Goal: Task Accomplishment & Management: Use online tool/utility

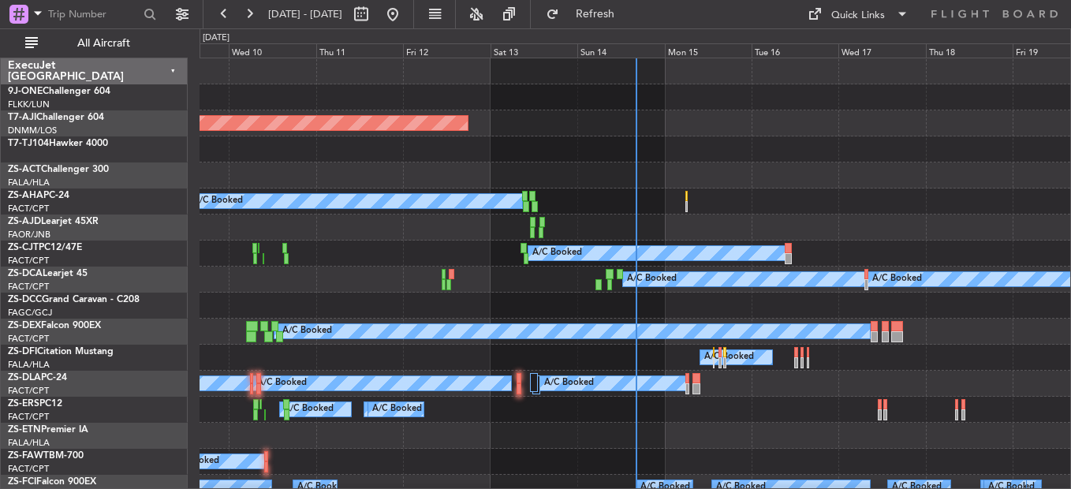
click at [681, 51] on div "Mon 15" at bounding box center [708, 50] width 87 height 14
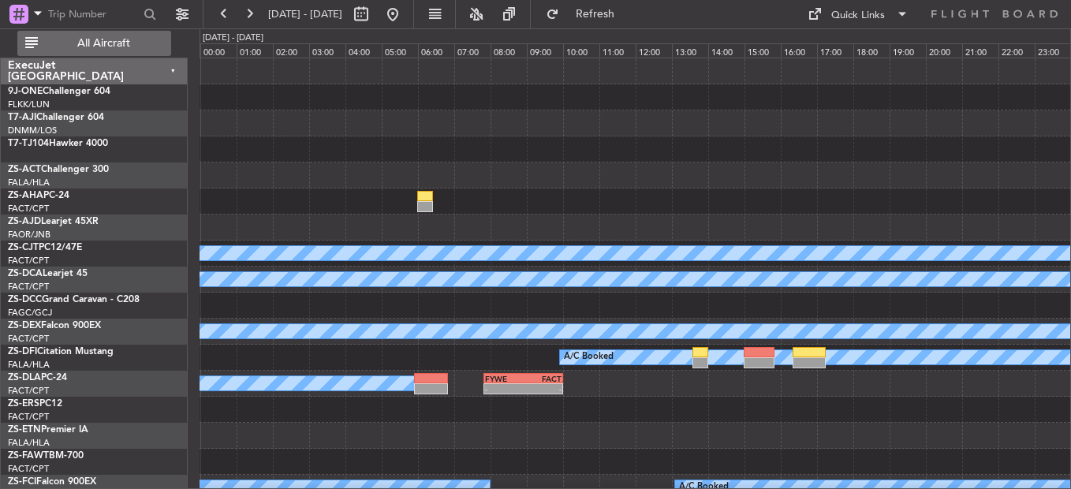
click at [132, 49] on button "All Aircraft" at bounding box center [94, 43] width 154 height 25
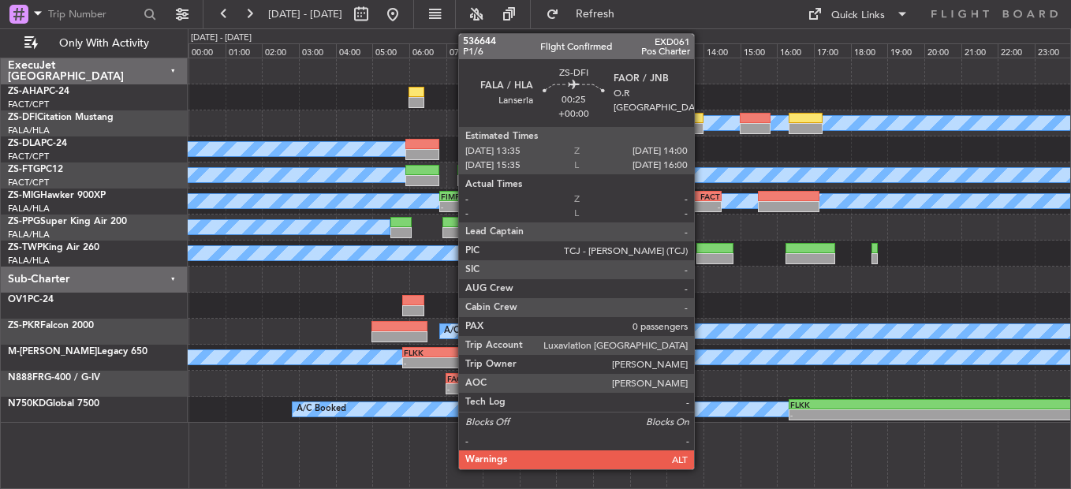
click at [701, 121] on div at bounding box center [696, 118] width 16 height 11
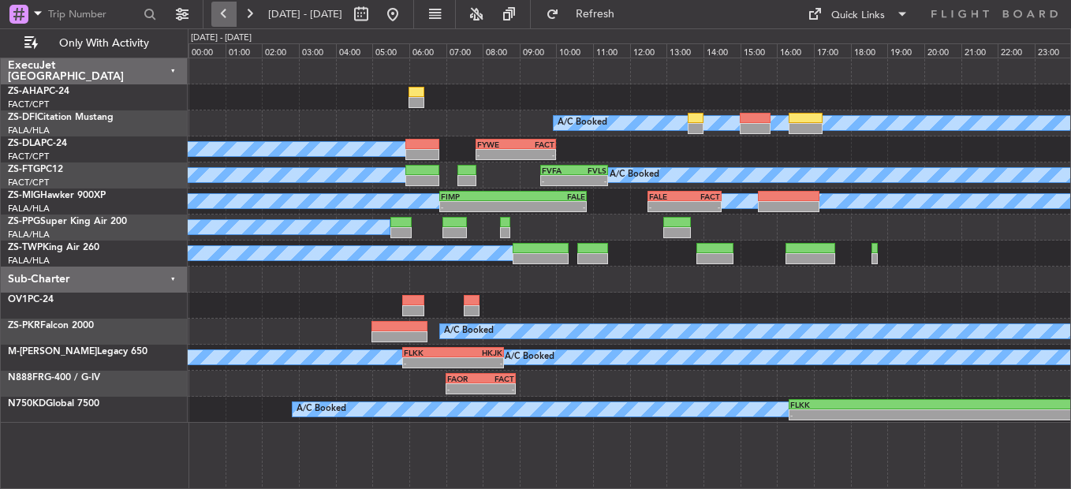
click at [233, 16] on button at bounding box center [223, 14] width 25 height 25
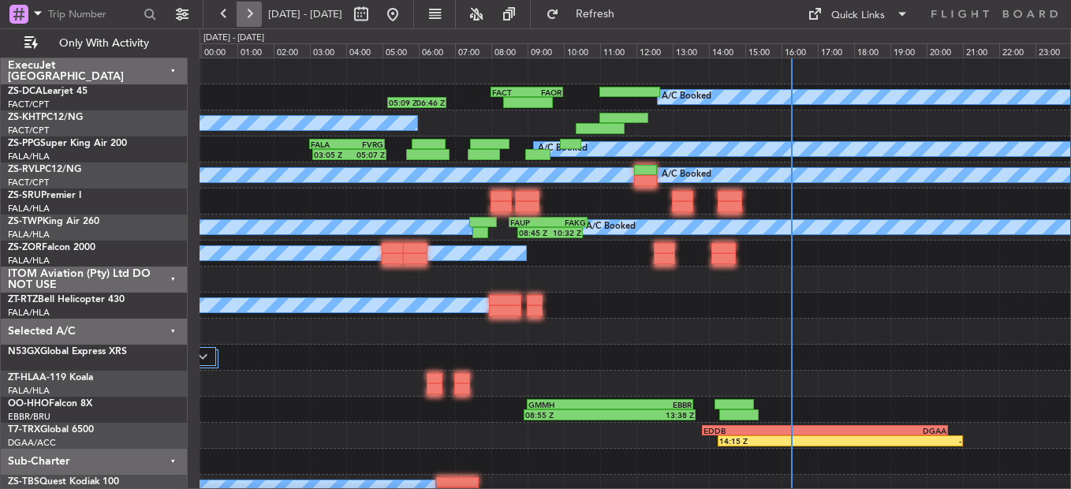
click at [257, 8] on button at bounding box center [249, 14] width 25 height 25
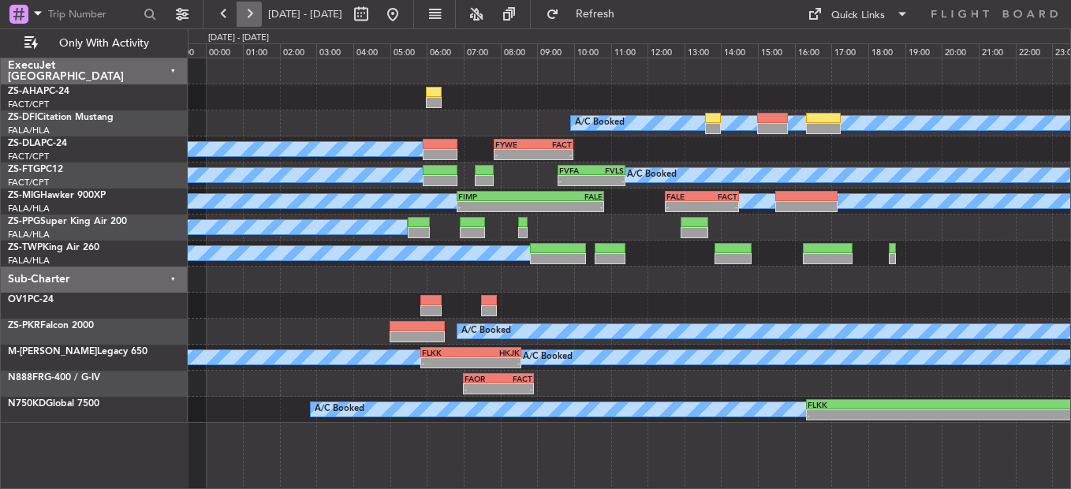
click at [256, 6] on button at bounding box center [249, 14] width 25 height 25
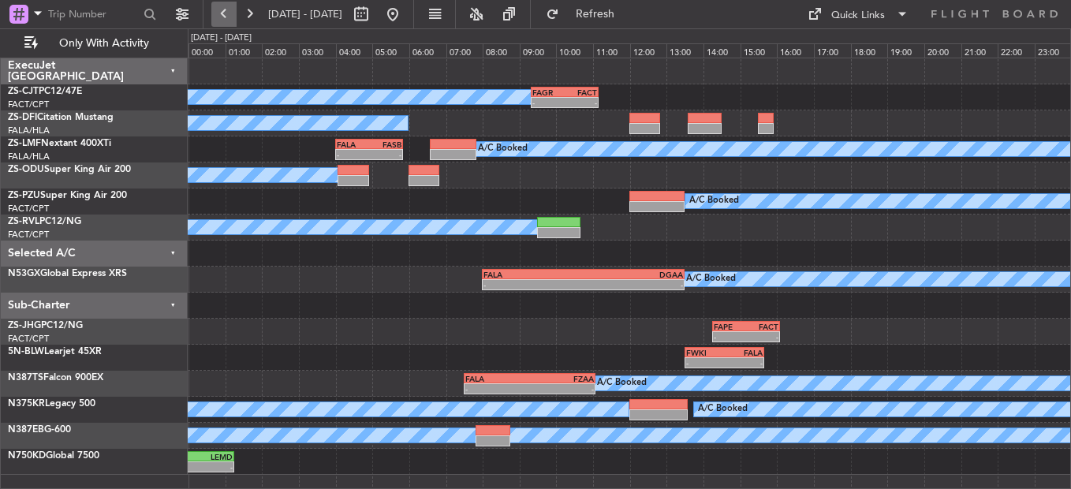
click at [227, 7] on button at bounding box center [223, 14] width 25 height 25
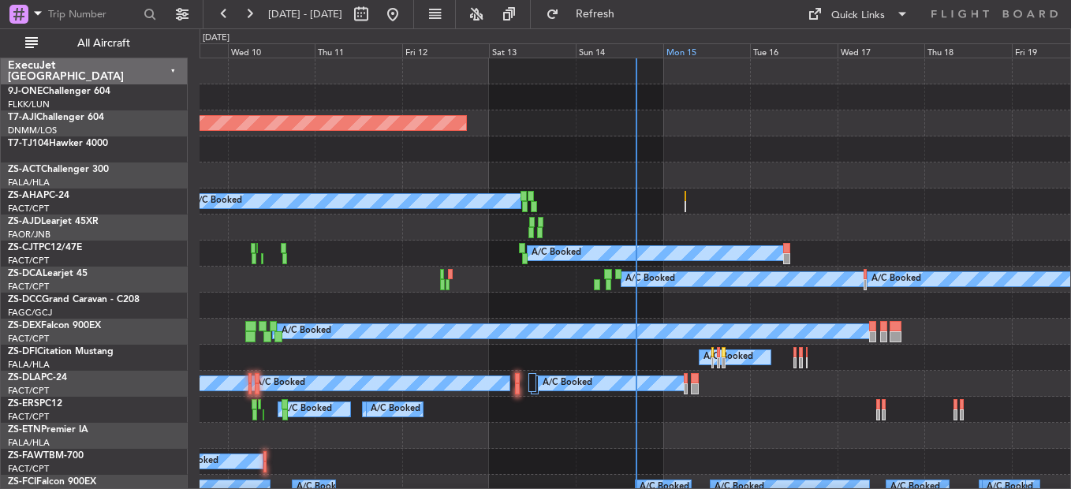
click at [678, 54] on div "Mon 15" at bounding box center [706, 50] width 87 height 14
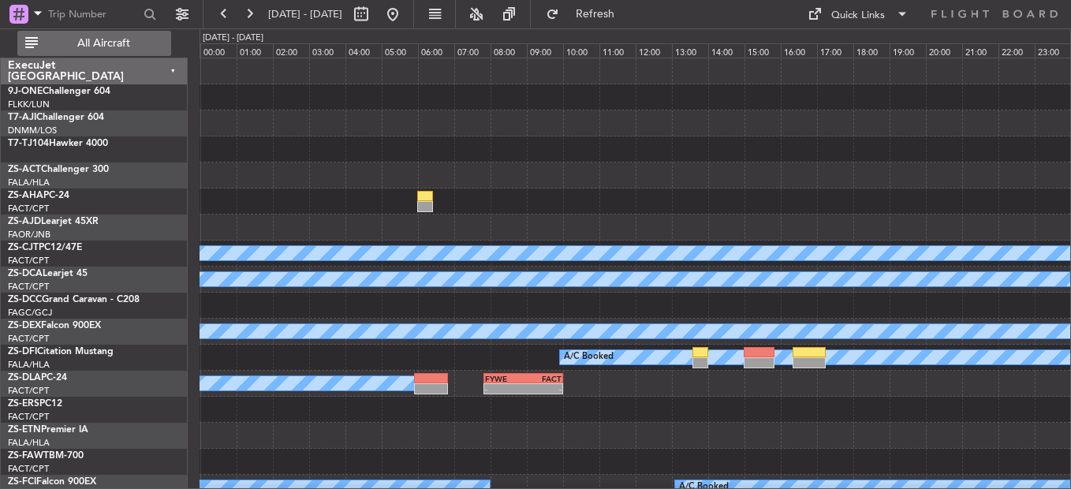
click at [136, 48] on span "All Aircraft" at bounding box center [103, 43] width 125 height 11
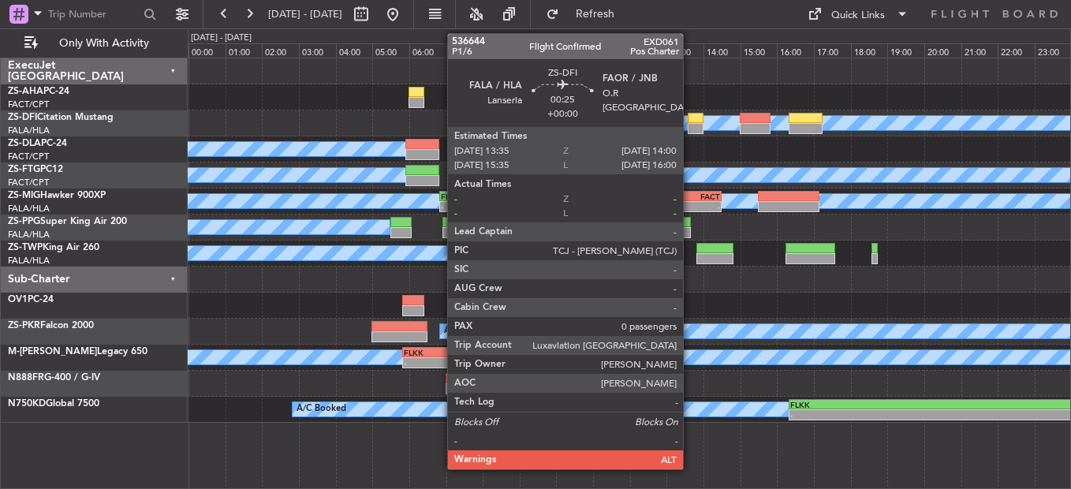
click at [690, 120] on div at bounding box center [696, 118] width 16 height 11
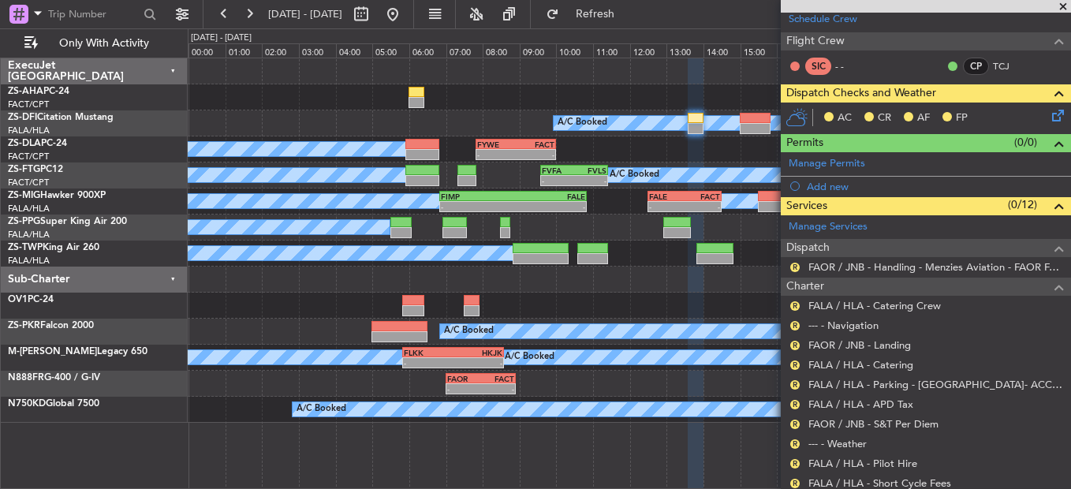
scroll to position [283, 0]
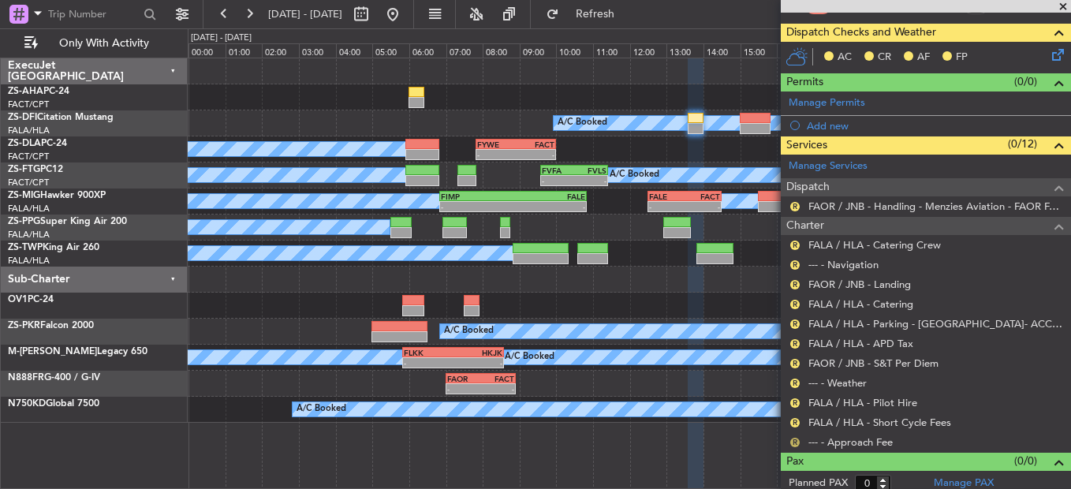
click at [798, 434] on mat-tooltip-component "Review" at bounding box center [795, 416] width 57 height 42
click at [797, 436] on mat-tooltip-component "Review" at bounding box center [795, 416] width 57 height 42
click at [797, 443] on button "R" at bounding box center [794, 442] width 9 height 9
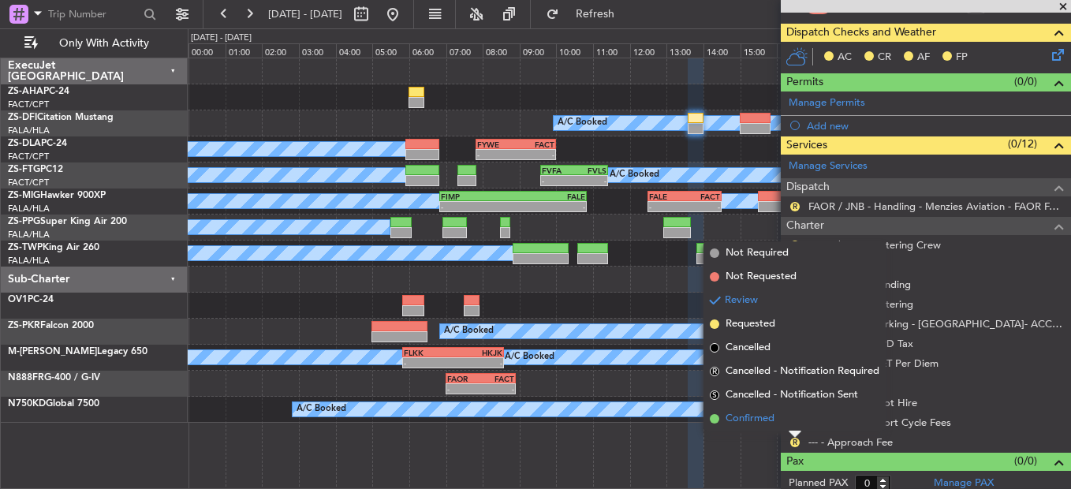
click at [784, 414] on li "Confirmed" at bounding box center [795, 419] width 182 height 24
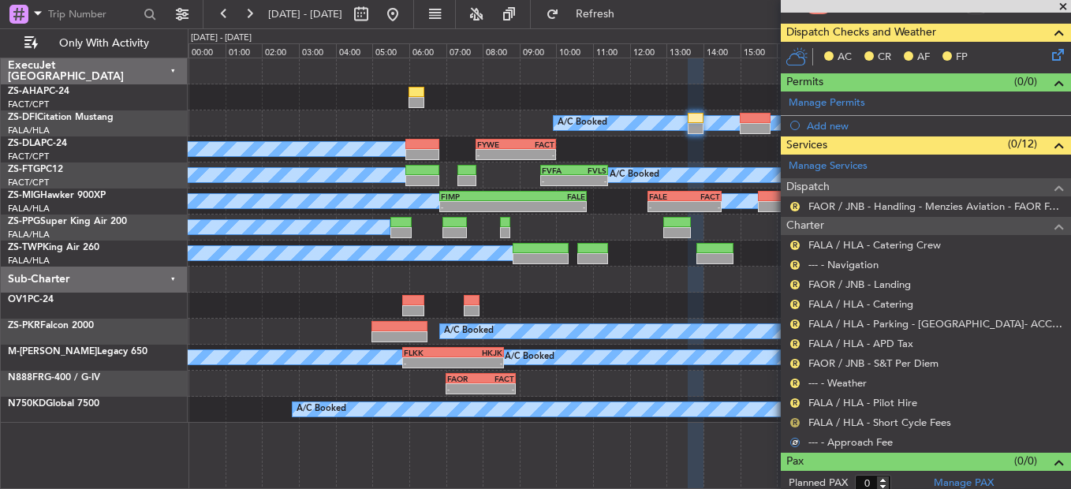
click at [793, 418] on button "R" at bounding box center [794, 422] width 9 height 9
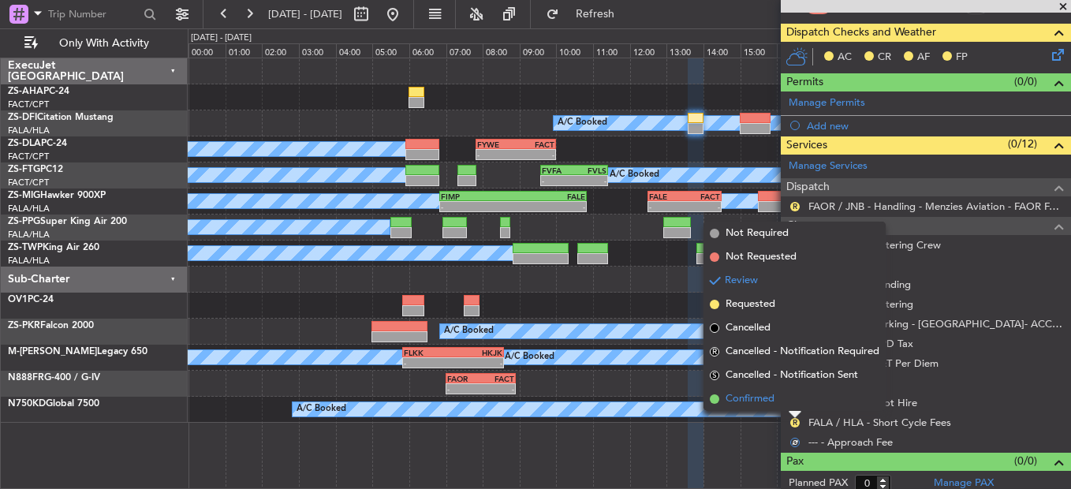
click at [793, 402] on li "Confirmed" at bounding box center [795, 399] width 182 height 24
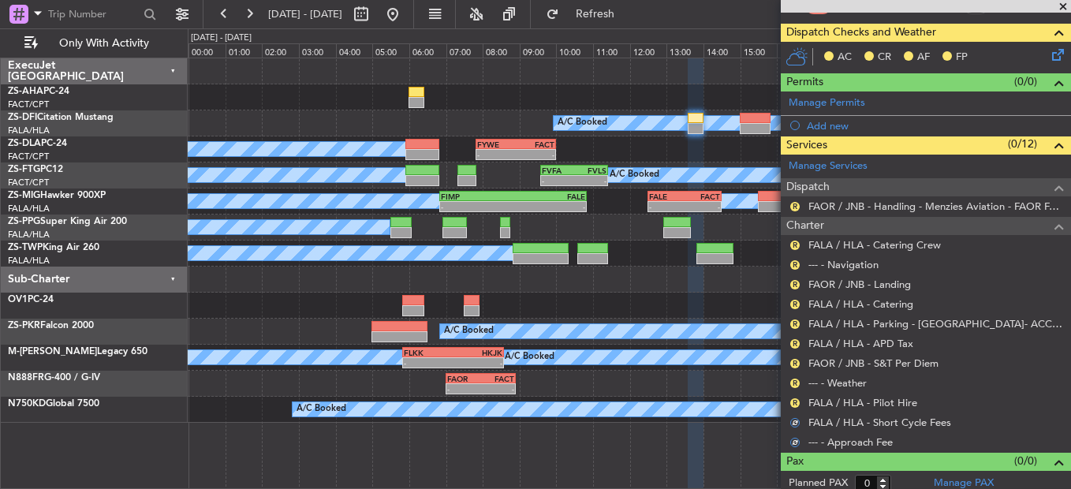
click at [793, 402] on button "R" at bounding box center [794, 402] width 9 height 9
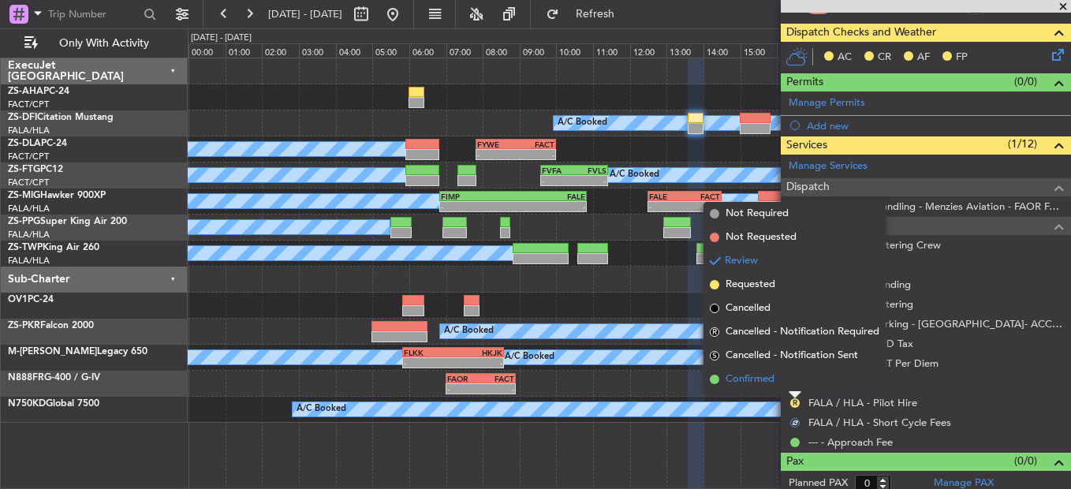
click at [790, 386] on li "Confirmed" at bounding box center [795, 380] width 182 height 24
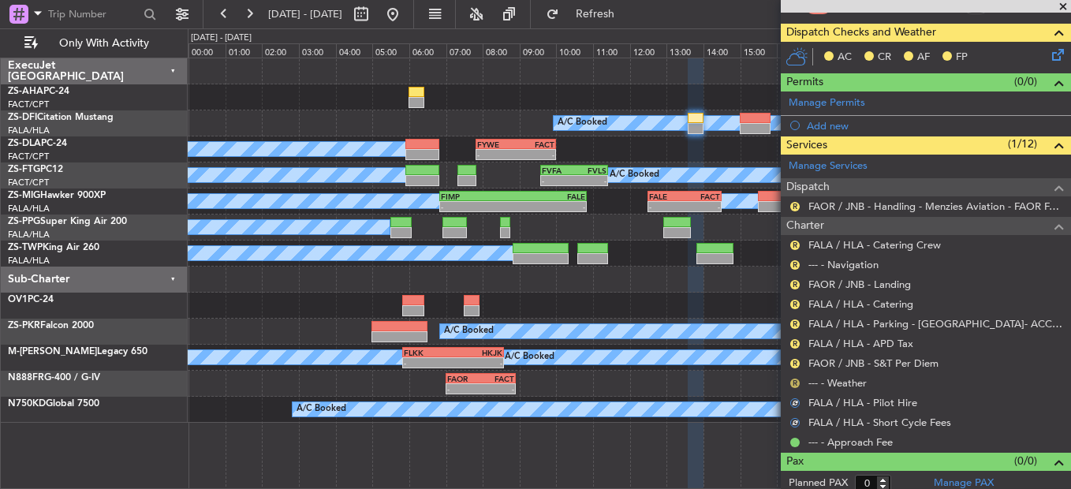
click at [798, 384] on button "R" at bounding box center [794, 383] width 9 height 9
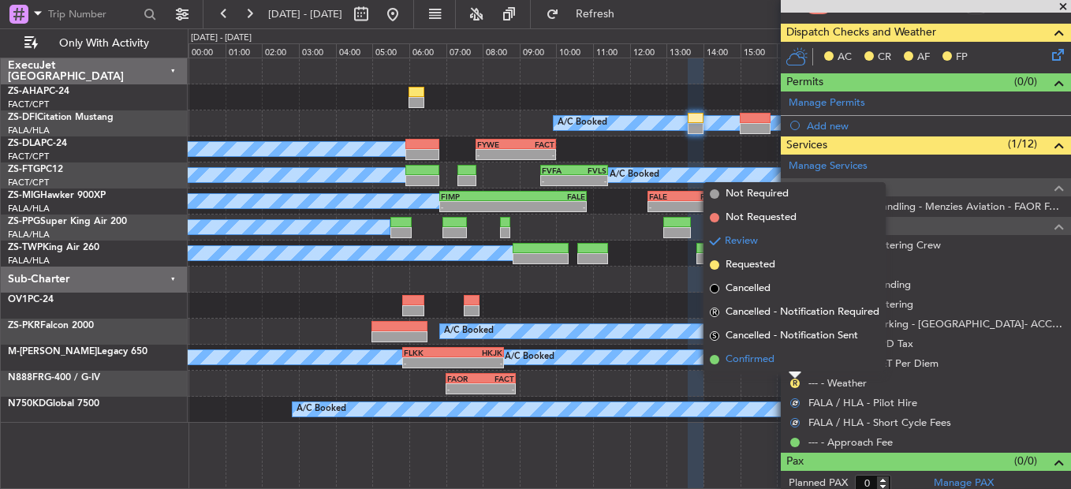
click at [793, 354] on li "Confirmed" at bounding box center [795, 360] width 182 height 24
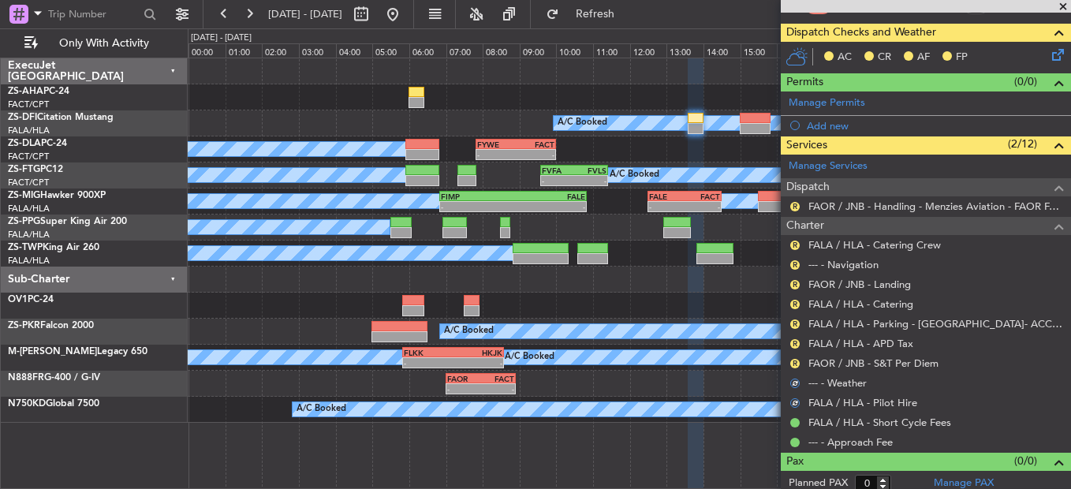
click at [800, 358] on div "R" at bounding box center [795, 363] width 13 height 13
click at [795, 360] on button "R" at bounding box center [794, 363] width 9 height 9
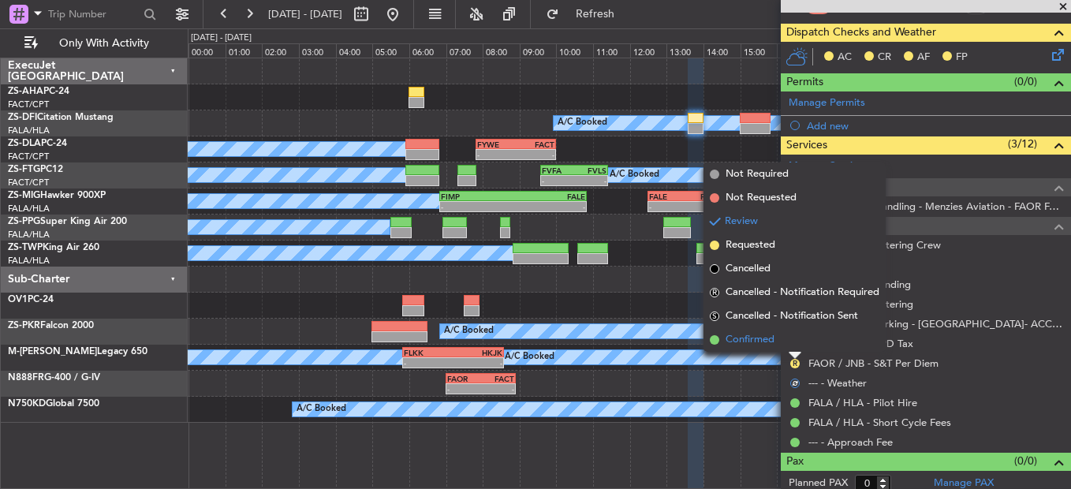
click at [790, 345] on li "Confirmed" at bounding box center [795, 340] width 182 height 24
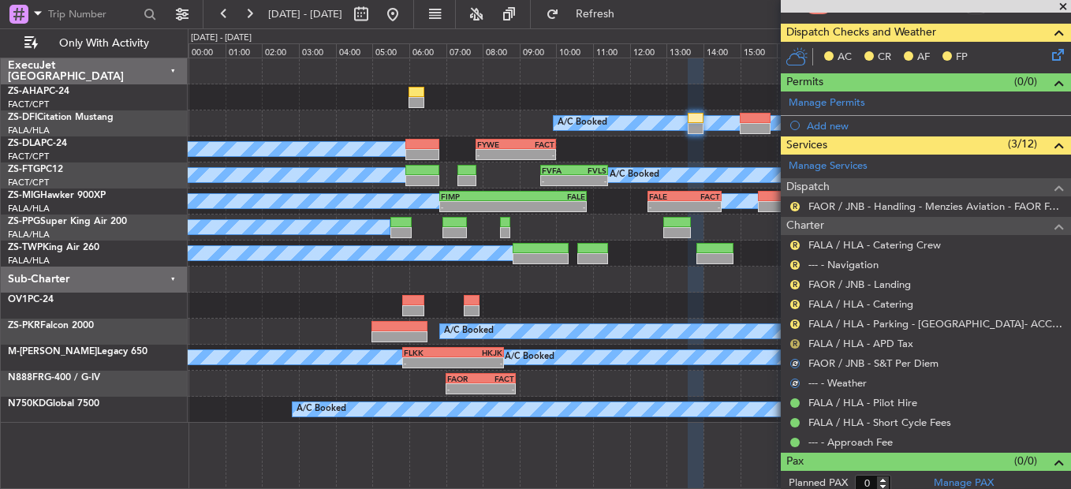
click at [795, 344] on button "R" at bounding box center [794, 343] width 9 height 9
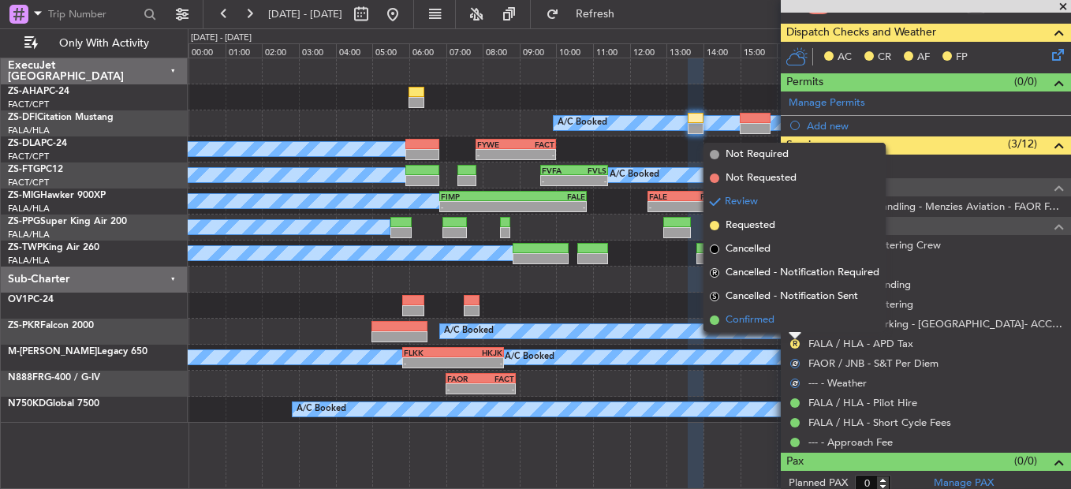
click at [783, 318] on li "Confirmed" at bounding box center [795, 320] width 182 height 24
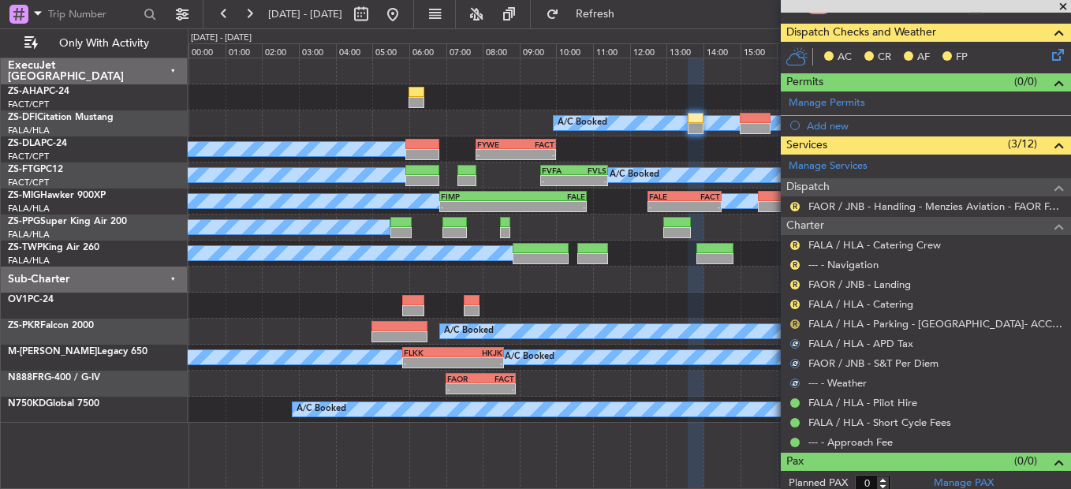
click at [793, 319] on button "R" at bounding box center [794, 323] width 9 height 9
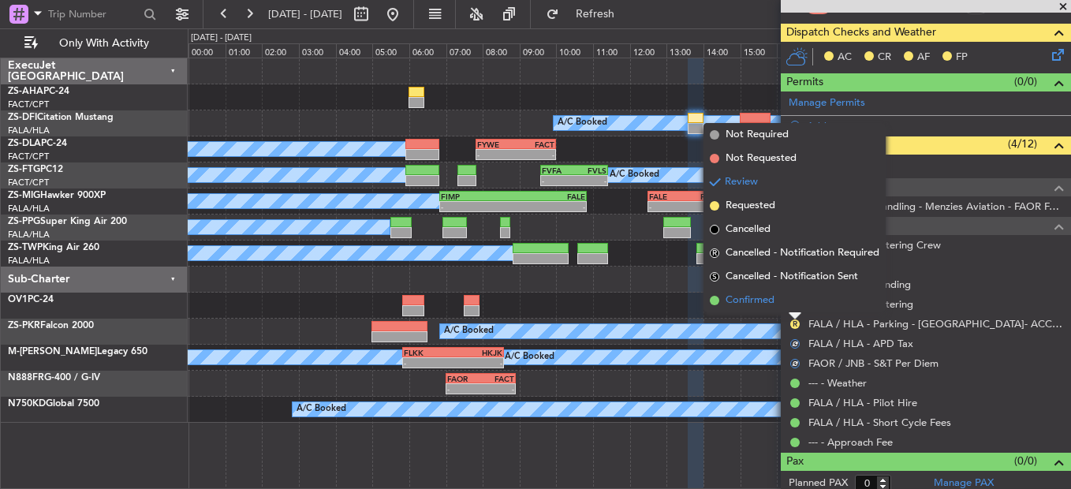
click at [802, 308] on li "Confirmed" at bounding box center [795, 301] width 182 height 24
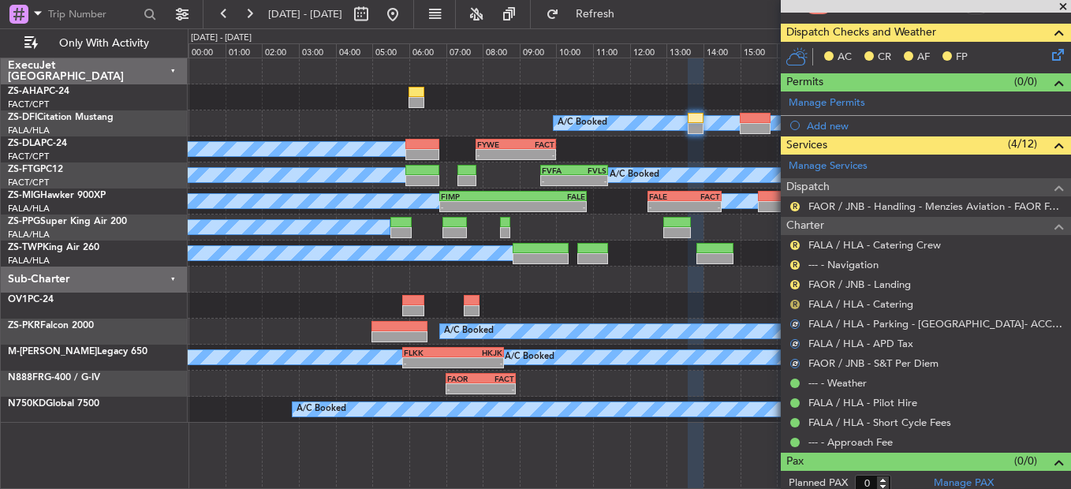
click at [794, 307] on button "R" at bounding box center [794, 304] width 9 height 9
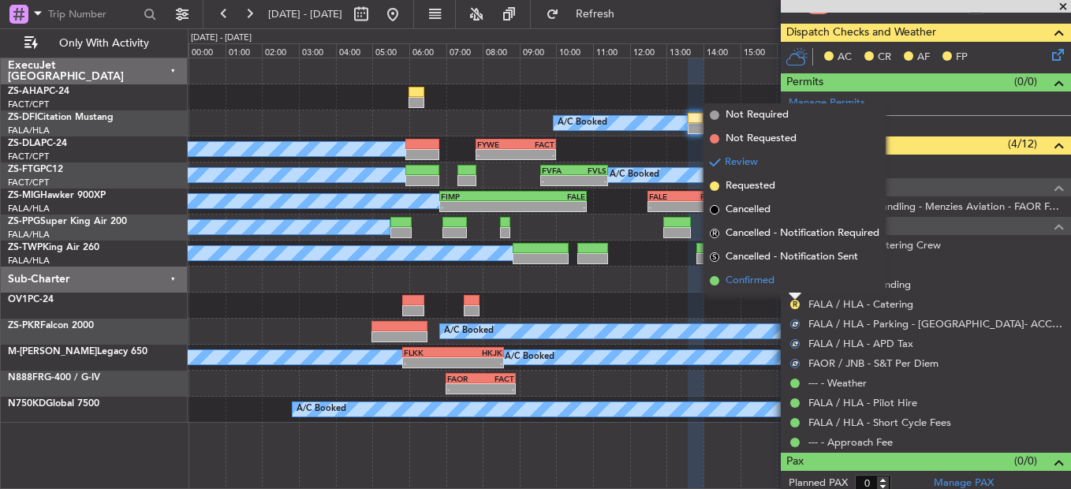
click at [786, 286] on li "Confirmed" at bounding box center [795, 281] width 182 height 24
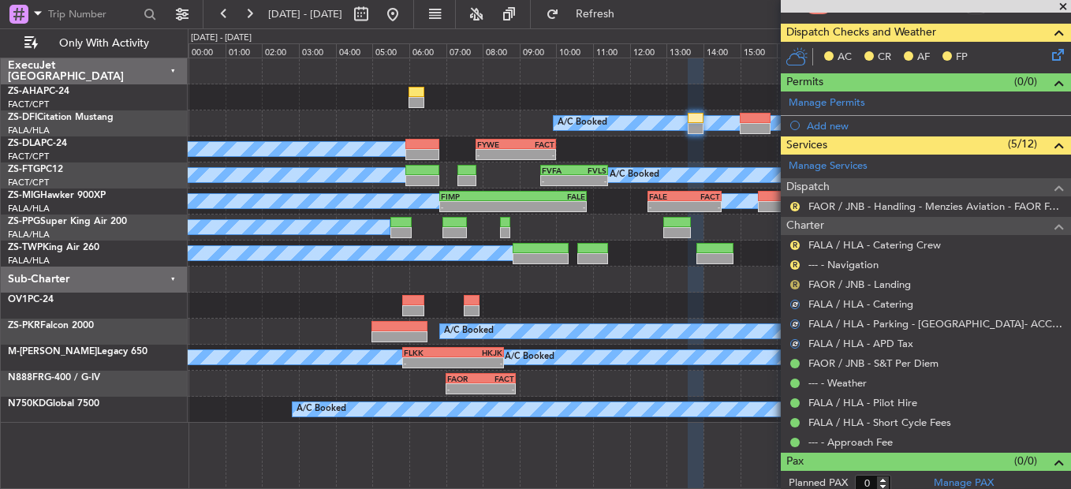
click at [790, 283] on button "R" at bounding box center [794, 284] width 9 height 9
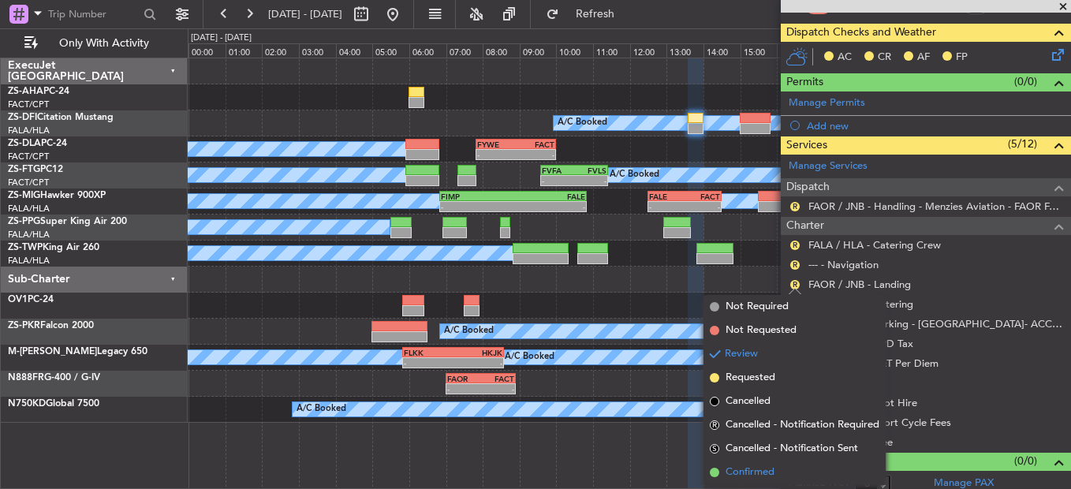
click at [768, 470] on span "Confirmed" at bounding box center [750, 473] width 49 height 16
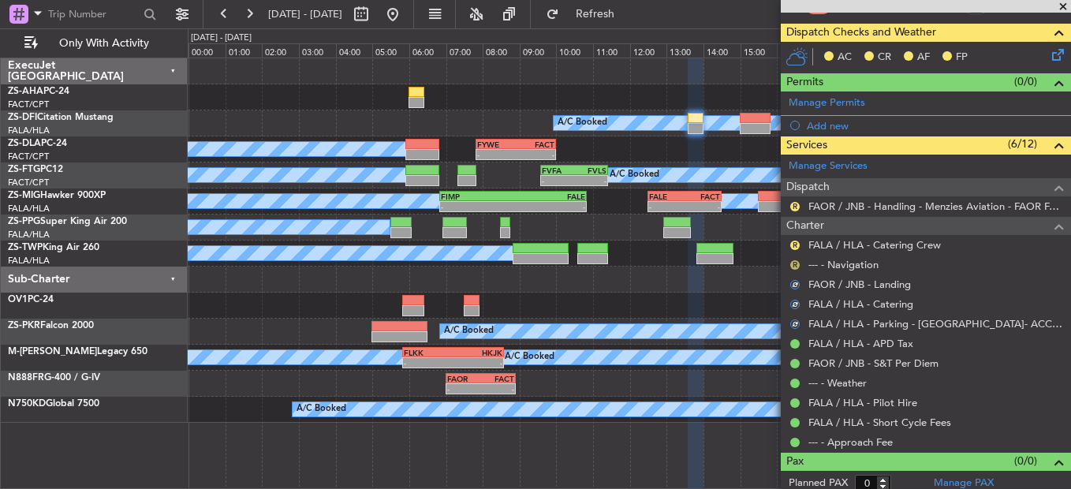
click at [796, 267] on button "R" at bounding box center [794, 264] width 9 height 9
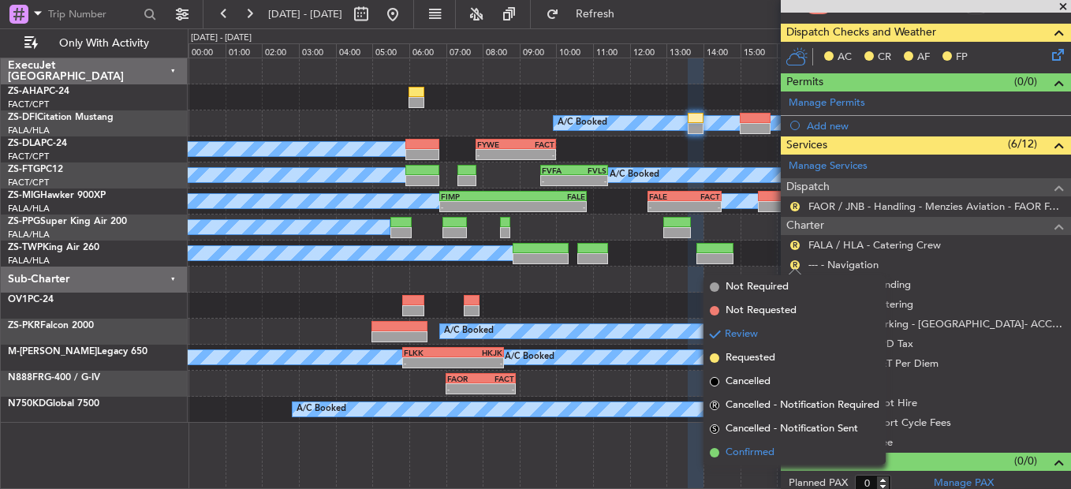
click at [748, 449] on span "Confirmed" at bounding box center [750, 453] width 49 height 16
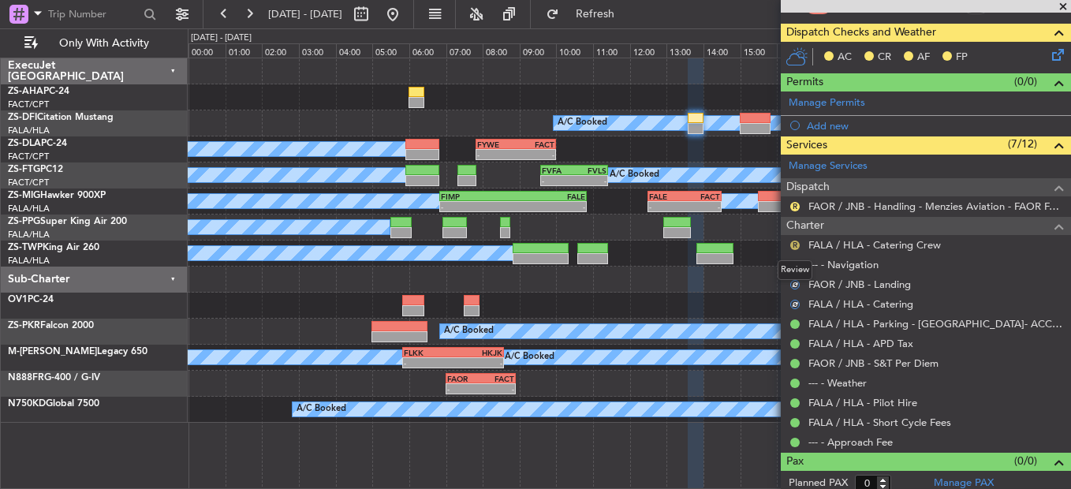
click at [799, 246] on button "R" at bounding box center [794, 245] width 9 height 9
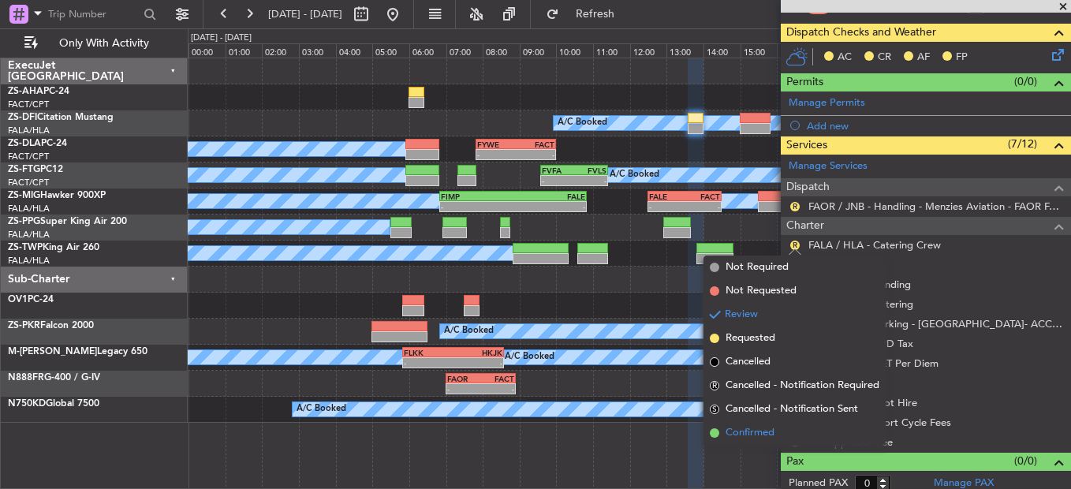
click at [760, 434] on span "Confirmed" at bounding box center [750, 433] width 49 height 16
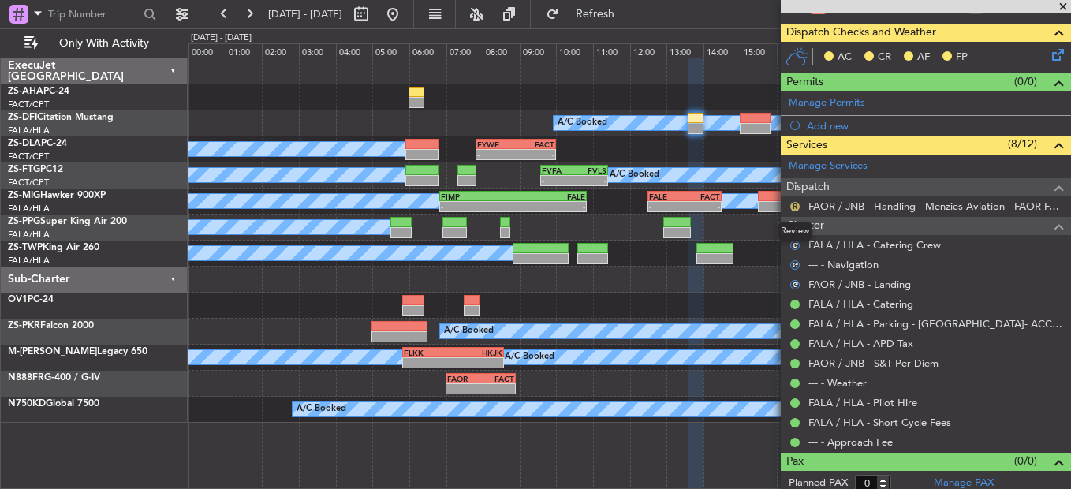
click at [798, 209] on button "R" at bounding box center [794, 206] width 9 height 9
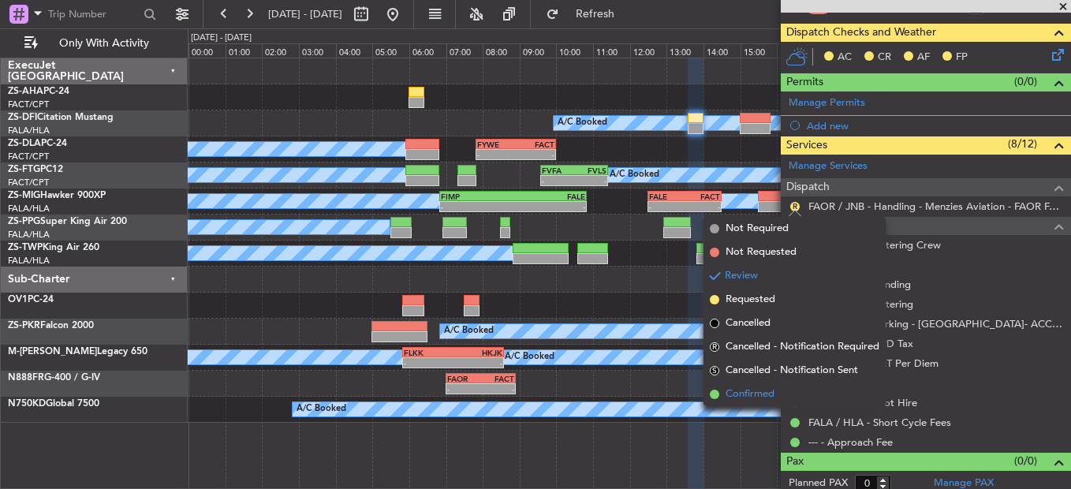
click at [777, 390] on li "Confirmed" at bounding box center [795, 395] width 182 height 24
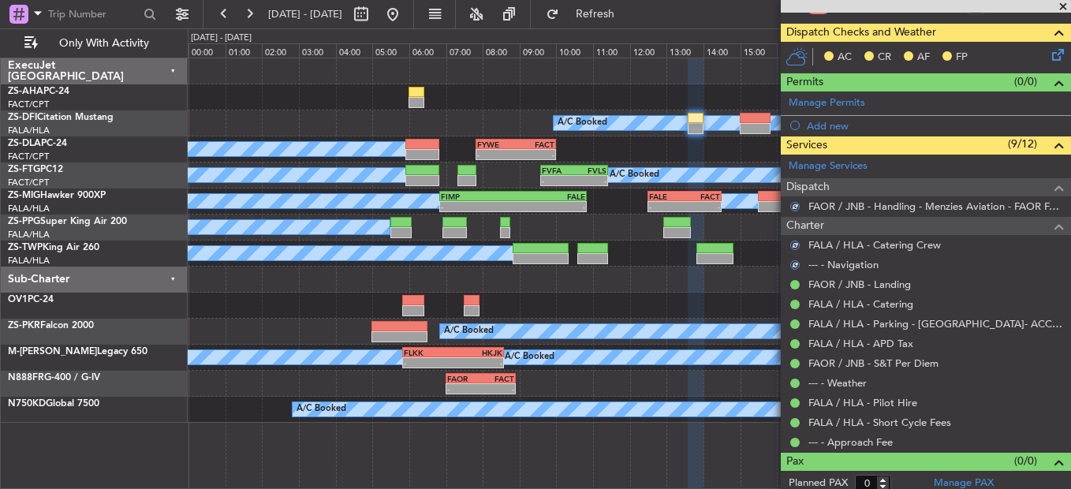
click at [1049, 46] on icon at bounding box center [1055, 52] width 13 height 13
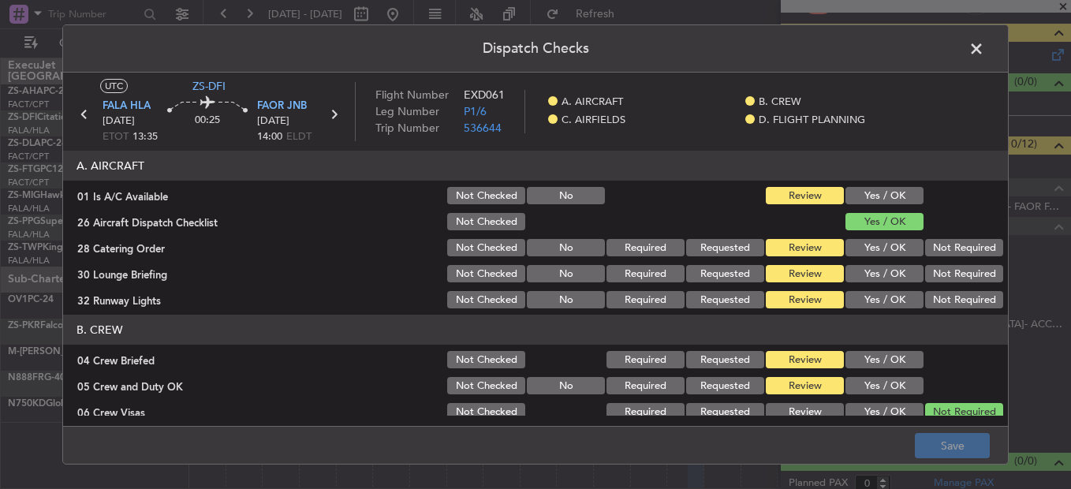
click at [883, 194] on button "Yes / OK" at bounding box center [885, 195] width 78 height 17
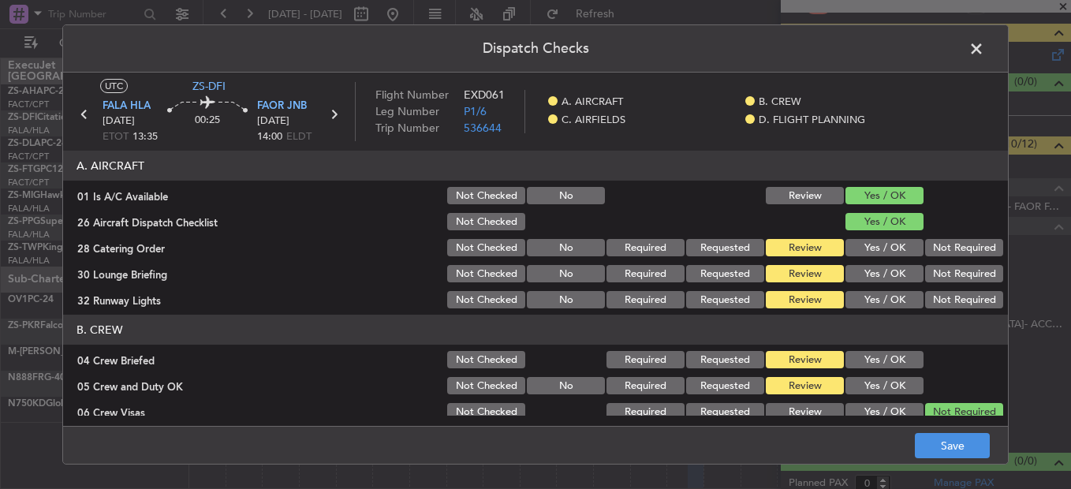
click at [878, 256] on button "Yes / OK" at bounding box center [885, 247] width 78 height 17
click at [877, 282] on button "Yes / OK" at bounding box center [885, 273] width 78 height 17
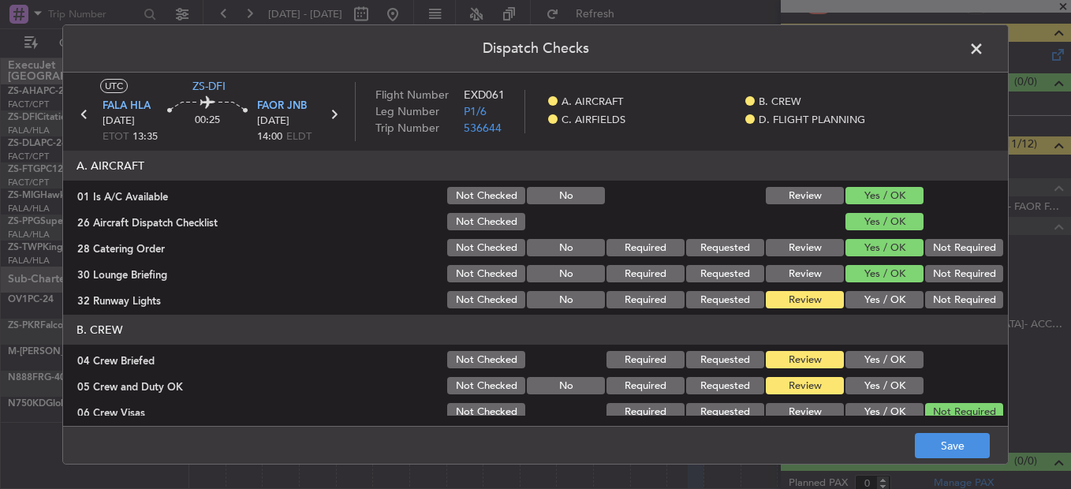
click at [881, 301] on button "Yes / OK" at bounding box center [885, 299] width 78 height 17
click at [872, 360] on button "Yes / OK" at bounding box center [885, 359] width 78 height 17
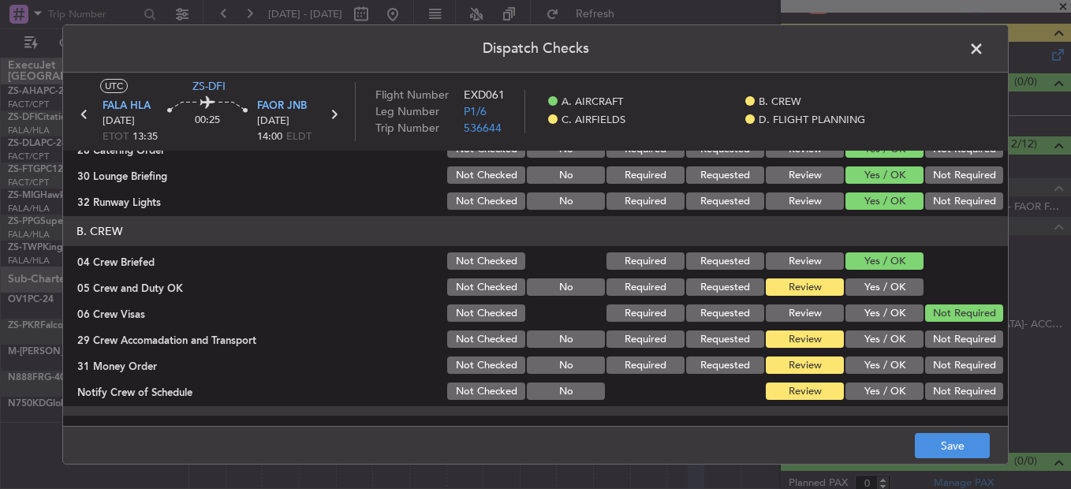
scroll to position [132, 0]
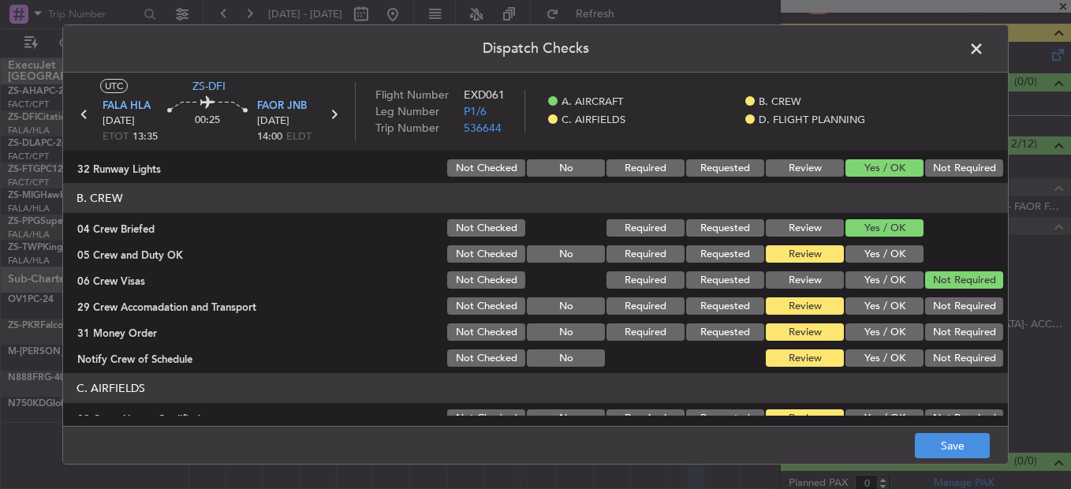
click at [879, 250] on button "Yes / OK" at bounding box center [885, 253] width 78 height 17
click at [925, 313] on button "Not Required" at bounding box center [964, 305] width 78 height 17
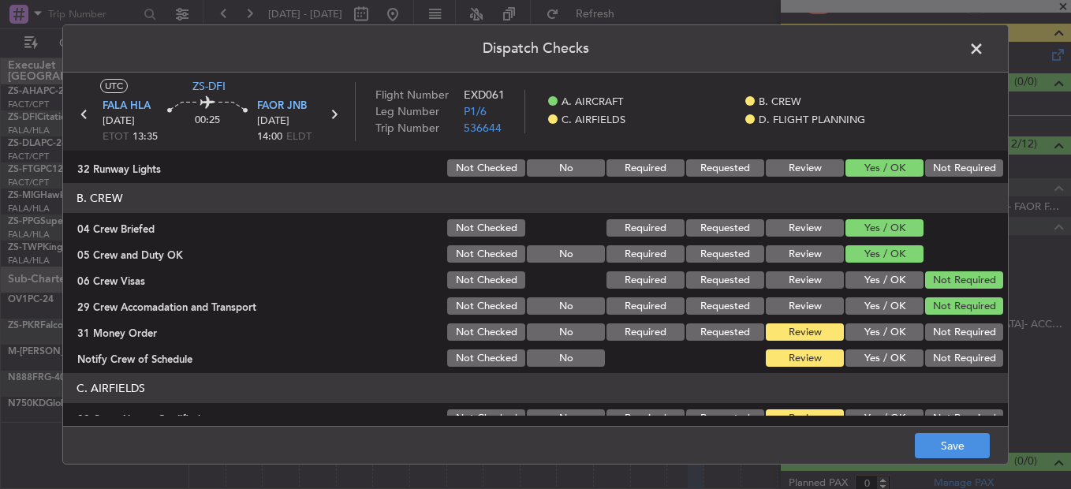
click at [888, 334] on button "Yes / OK" at bounding box center [885, 331] width 78 height 17
click at [883, 368] on div "Yes / OK" at bounding box center [883, 358] width 80 height 22
click at [881, 359] on button "Yes / OK" at bounding box center [885, 357] width 78 height 17
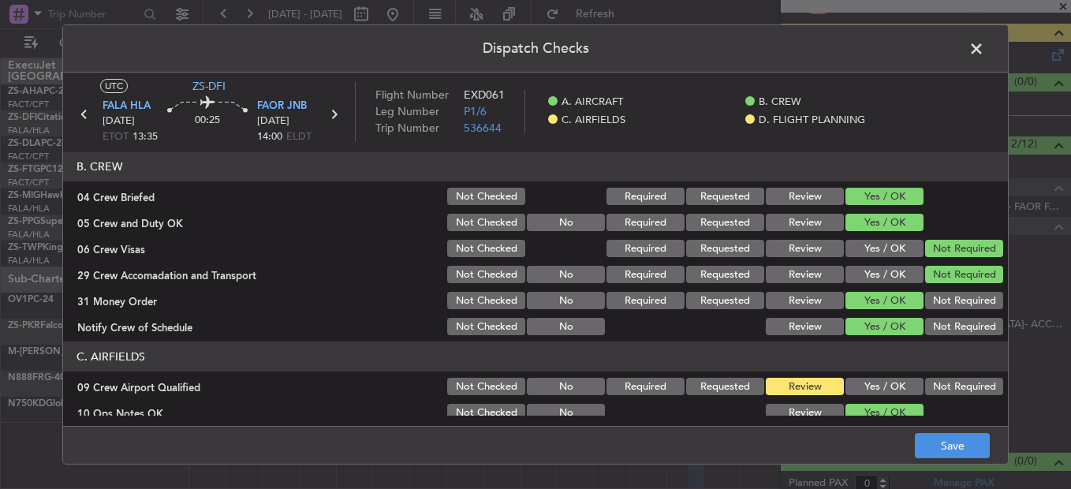
scroll to position [165, 0]
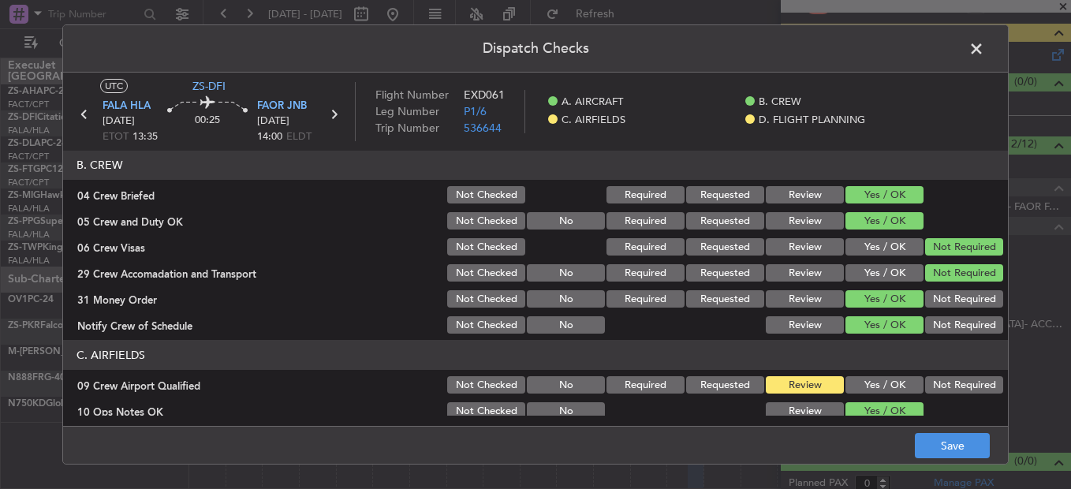
click at [875, 390] on button "Yes / OK" at bounding box center [885, 384] width 78 height 17
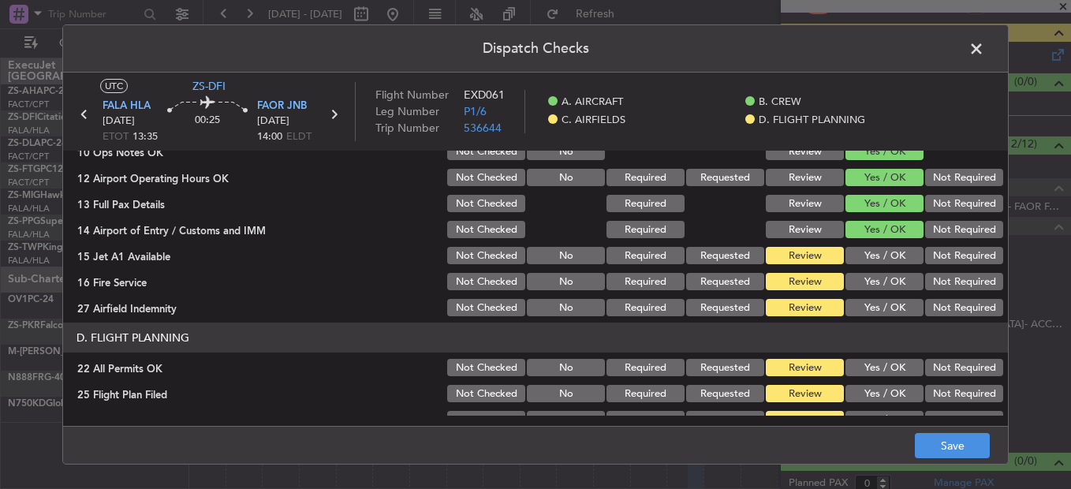
scroll to position [427, 0]
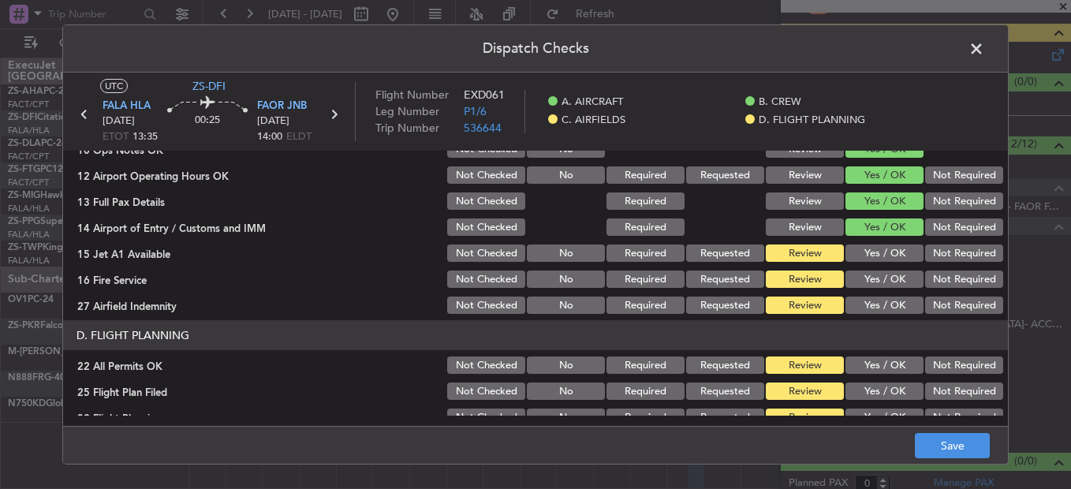
click at [884, 260] on button "Yes / OK" at bounding box center [885, 253] width 78 height 17
click at [928, 287] on button "Not Required" at bounding box center [964, 279] width 78 height 17
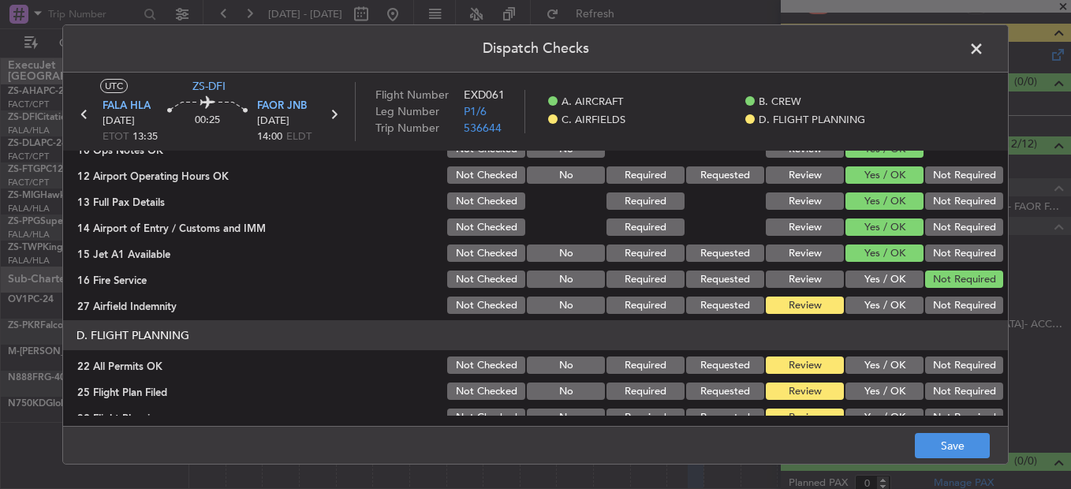
click at [925, 306] on button "Not Required" at bounding box center [964, 305] width 78 height 17
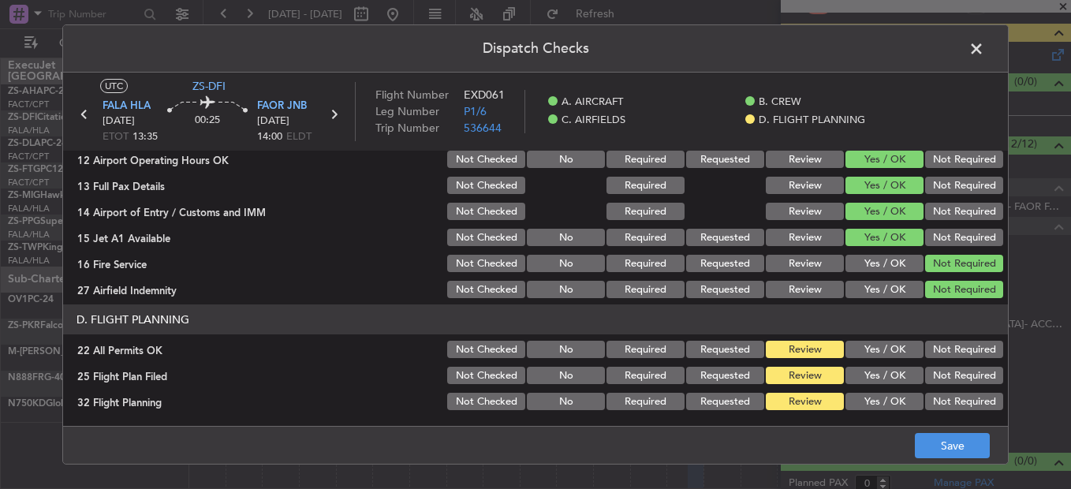
scroll to position [443, 0]
click at [949, 342] on button "Not Required" at bounding box center [964, 348] width 78 height 17
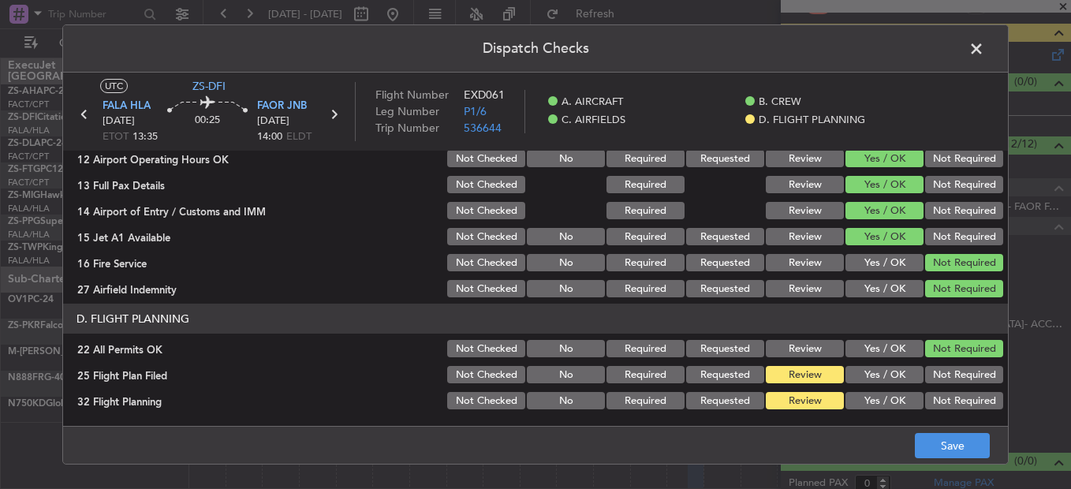
click at [891, 380] on button "Yes / OK" at bounding box center [885, 374] width 78 height 17
click at [887, 411] on div "Yes / OK" at bounding box center [883, 401] width 80 height 22
click at [884, 401] on button "Yes / OK" at bounding box center [885, 400] width 78 height 17
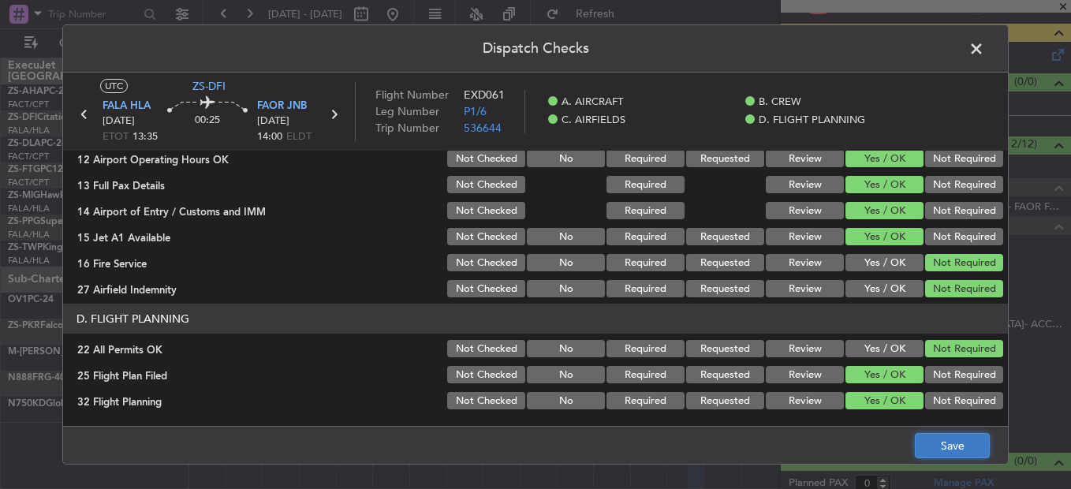
click at [928, 439] on button "Save" at bounding box center [952, 445] width 75 height 25
click at [973, 63] on header "Dispatch Checks" at bounding box center [535, 48] width 945 height 47
click at [984, 53] on span at bounding box center [984, 53] width 0 height 32
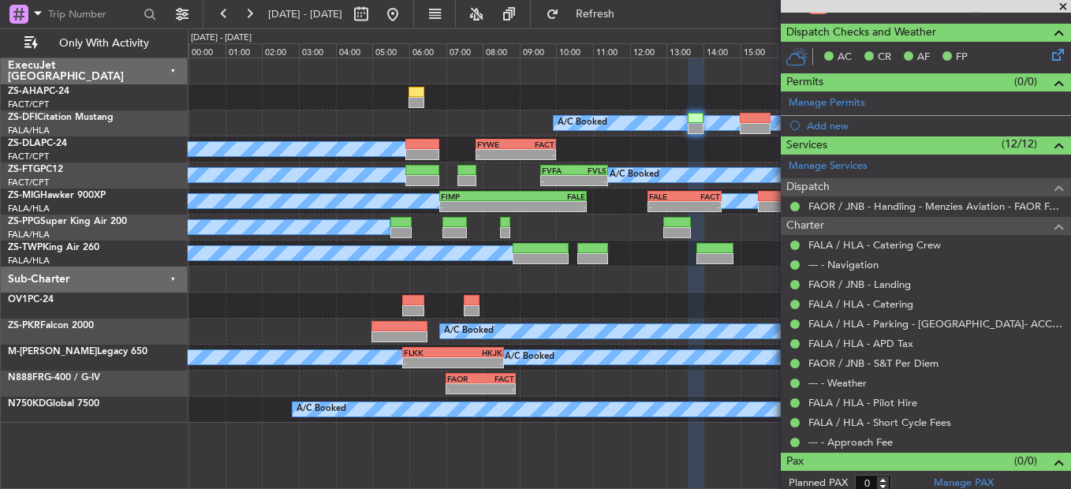
click at [1064, 5] on span at bounding box center [1063, 7] width 16 height 14
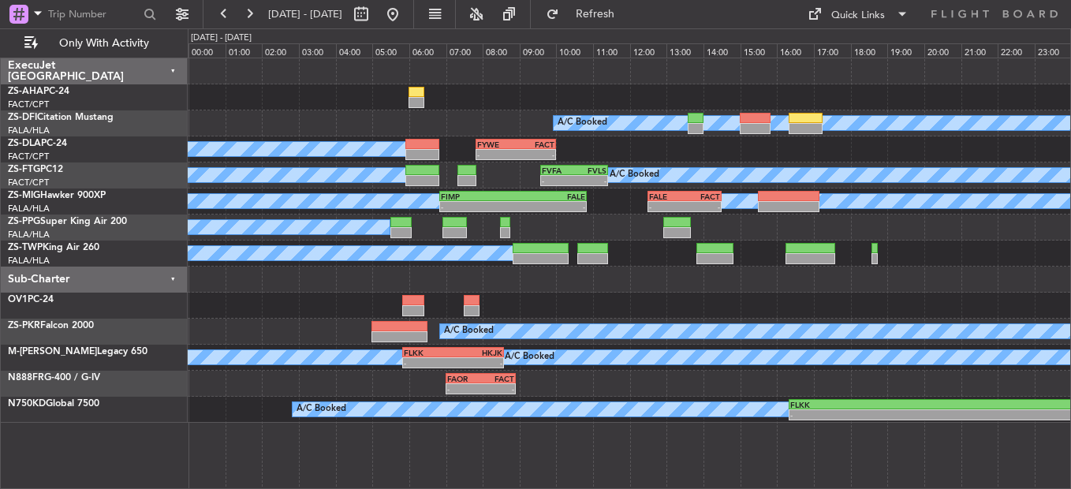
scroll to position [0, 0]
